Goal: Task Accomplishment & Management: Complete application form

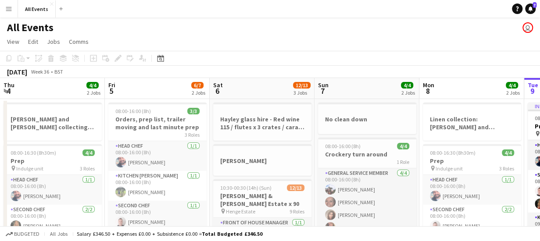
scroll to position [0, 302]
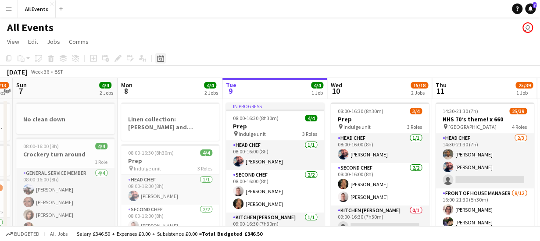
click at [161, 60] on icon at bounding box center [160, 59] width 3 height 3
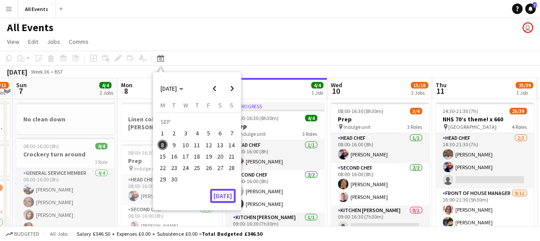
click at [224, 193] on button "[DATE]" at bounding box center [222, 196] width 25 height 14
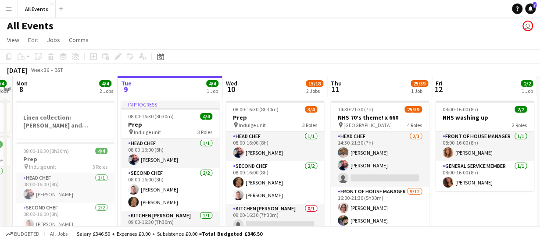
scroll to position [0, 0]
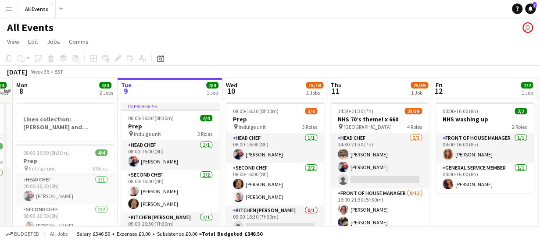
click at [371, 82] on app-board-header-date "Thu 11 25/39 1 Job" at bounding box center [379, 88] width 105 height 21
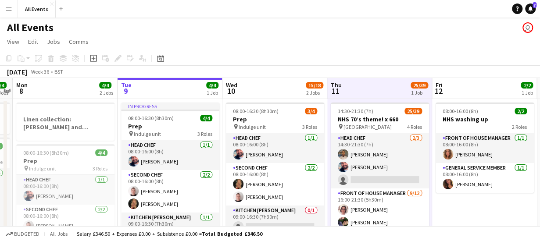
click at [151, 82] on app-board-header-date "Tue 9 4/4 1 Job" at bounding box center [170, 88] width 105 height 21
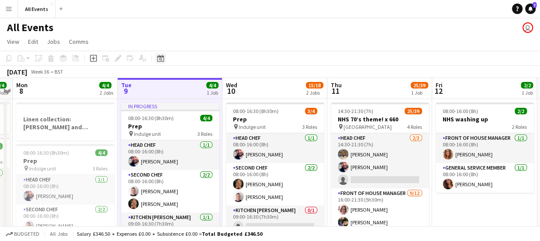
click at [161, 60] on icon at bounding box center [160, 59] width 3 height 3
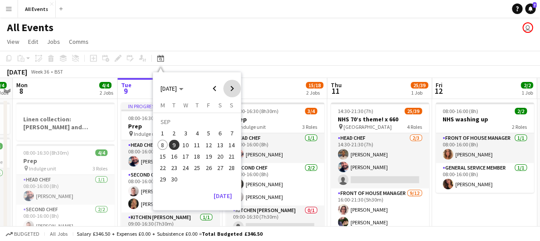
click at [233, 86] on span "Next month" at bounding box center [232, 89] width 18 height 18
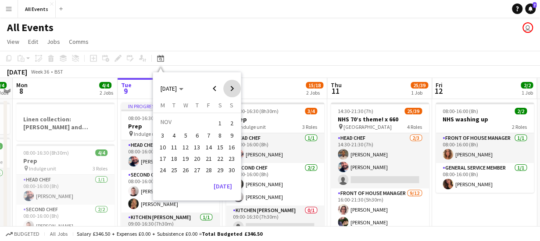
click at [233, 86] on span "Next month" at bounding box center [232, 89] width 18 height 18
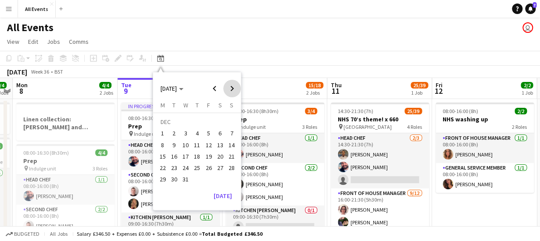
click at [233, 86] on span "Next month" at bounding box center [232, 89] width 18 height 18
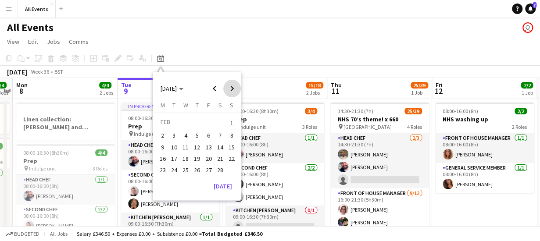
click at [233, 86] on span "Next month" at bounding box center [232, 89] width 18 height 18
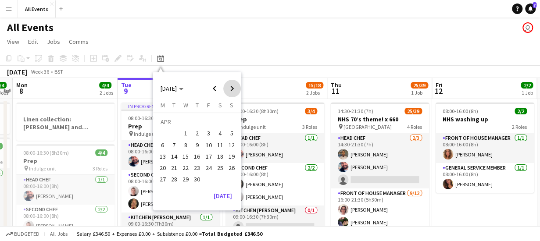
click at [233, 86] on span "Next month" at bounding box center [232, 89] width 18 height 18
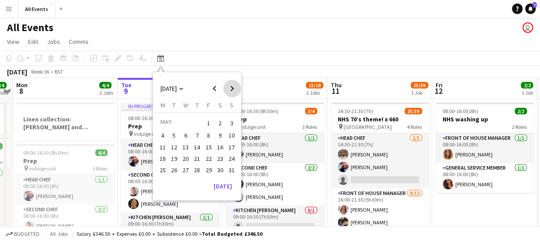
click at [233, 86] on span "Next month" at bounding box center [232, 89] width 18 height 18
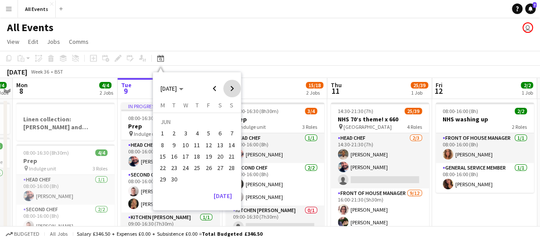
click at [233, 86] on span "Next month" at bounding box center [232, 89] width 18 height 18
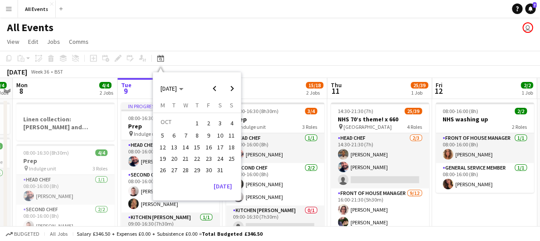
click at [220, 122] on span "3" at bounding box center [220, 123] width 11 height 12
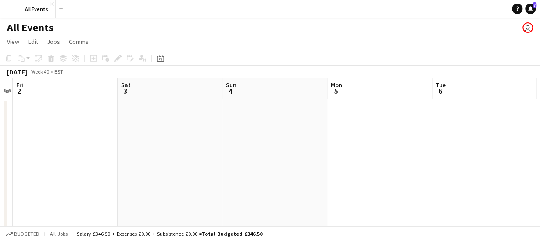
click at [186, 107] on app-date-cell at bounding box center [170, 241] width 105 height 284
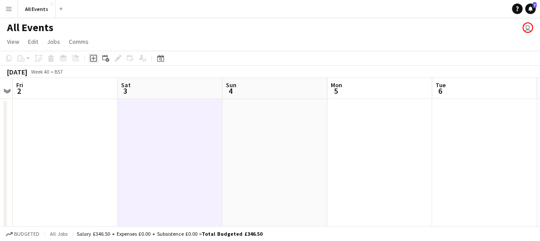
click at [93, 57] on icon "Add job" at bounding box center [93, 58] width 7 height 7
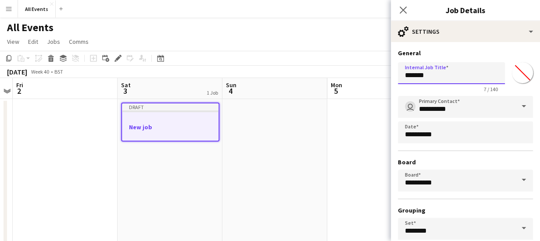
click at [436, 76] on input "*******" at bounding box center [451, 73] width 107 height 22
type input "*"
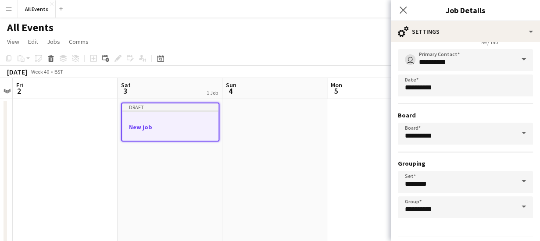
scroll to position [74, 0]
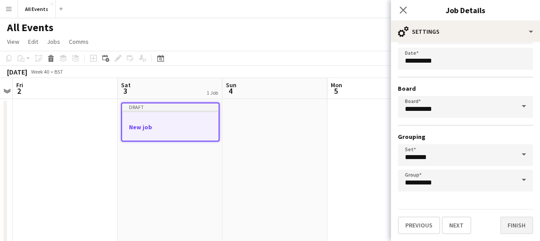
type input "**********"
click at [516, 226] on button "Finish" at bounding box center [516, 226] width 33 height 18
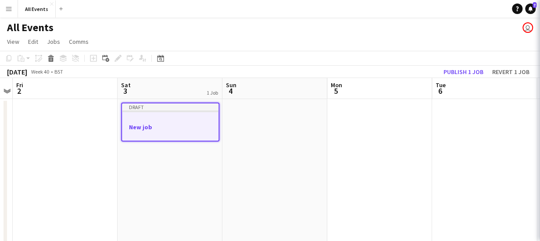
scroll to position [0, 0]
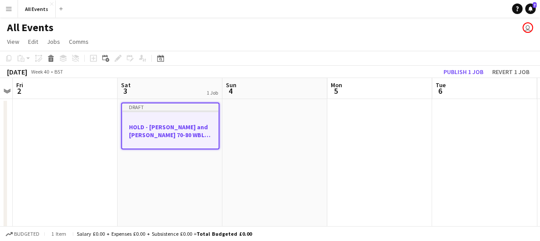
click at [136, 168] on app-date-cell "Draft HOLD - [PERSON_NAME] and [PERSON_NAME] 70-80 WBL (also holding [DATE])" at bounding box center [170, 241] width 105 height 284
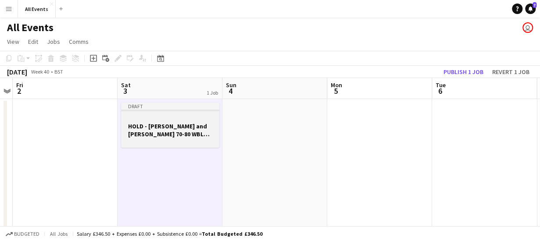
click at [181, 129] on h3 "HOLD - [PERSON_NAME] and [PERSON_NAME] 70-80 WBL (also holding [DATE])" at bounding box center [170, 130] width 98 height 16
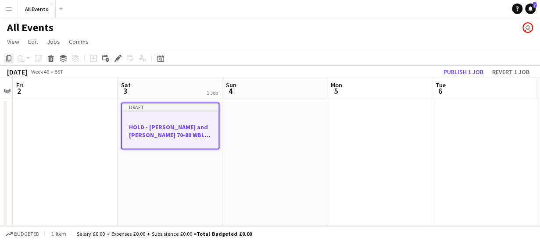
click at [8, 60] on icon at bounding box center [8, 58] width 5 height 6
click at [468, 69] on button "Publish 1 job" at bounding box center [463, 71] width 47 height 11
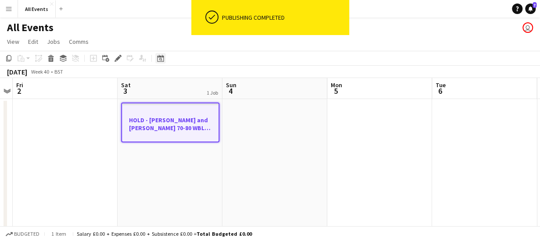
click at [161, 60] on icon "Date picker" at bounding box center [160, 58] width 7 height 7
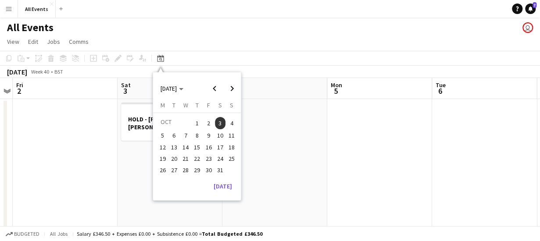
click at [218, 133] on span "10" at bounding box center [220, 136] width 11 height 11
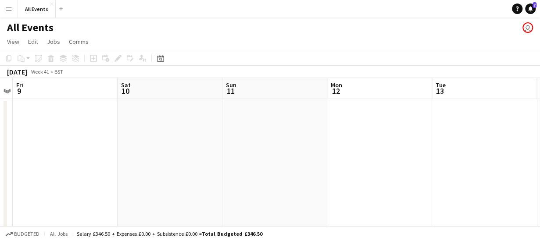
click at [173, 110] on app-date-cell at bounding box center [170, 241] width 105 height 284
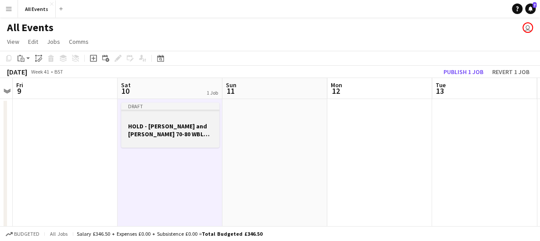
click at [175, 132] on h3 "HOLD - [PERSON_NAME] and [PERSON_NAME] 70-80 WBL (also holding [DATE])" at bounding box center [170, 130] width 98 height 16
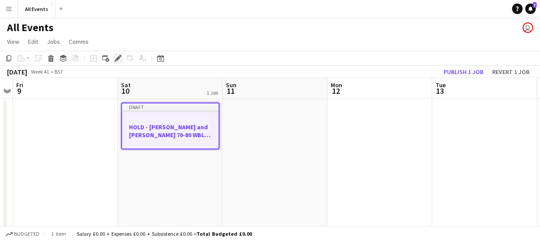
click at [119, 58] on icon at bounding box center [117, 58] width 5 height 5
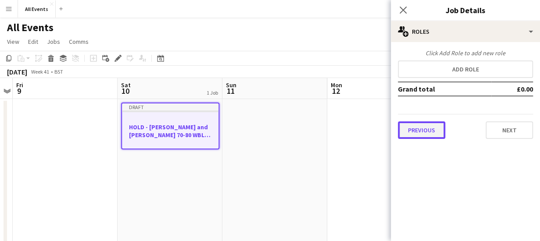
click at [410, 129] on button "Previous" at bounding box center [421, 130] width 47 height 18
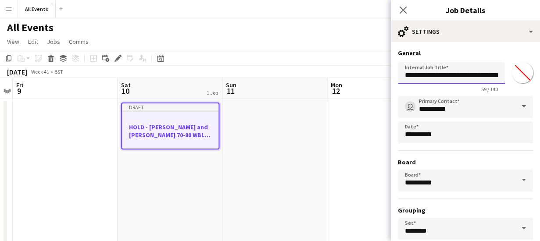
click at [480, 75] on input "**********" at bounding box center [451, 73] width 107 height 22
click at [471, 75] on input "**********" at bounding box center [448, 73] width 100 height 22
click at [477, 75] on input "**********" at bounding box center [448, 73] width 100 height 22
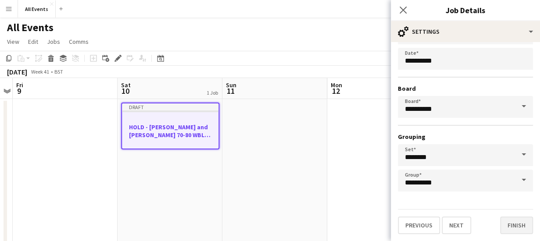
type input "**********"
click at [505, 225] on button "Finish" at bounding box center [516, 226] width 33 height 18
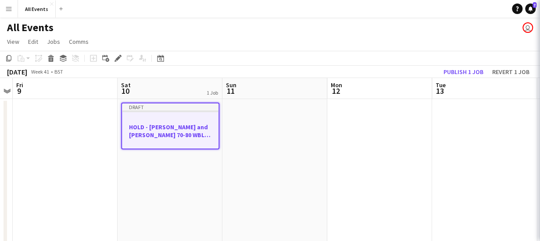
scroll to position [0, 0]
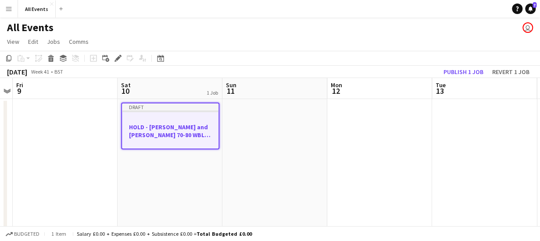
click at [154, 175] on app-date-cell "Draft HOLD - [PERSON_NAME] and [PERSON_NAME] 70-80 WBL (also holding [DATE])" at bounding box center [170, 241] width 105 height 284
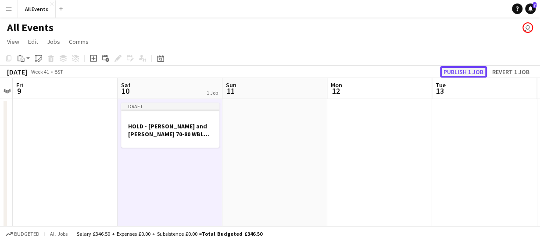
click at [481, 71] on button "Publish 1 job" at bounding box center [463, 71] width 47 height 11
